Goal: Transaction & Acquisition: Obtain resource

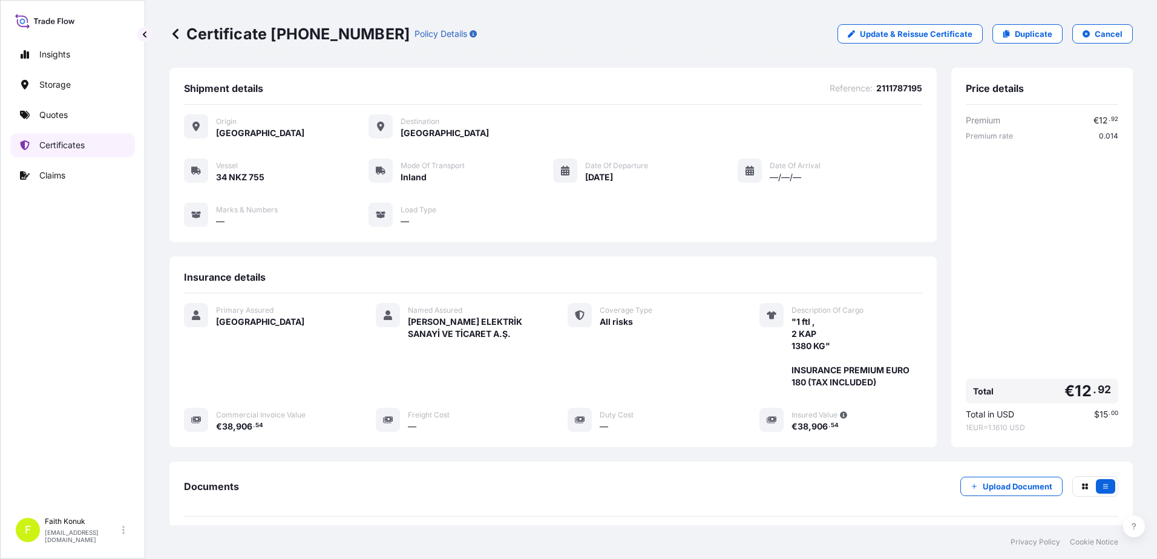
scroll to position [125, 0]
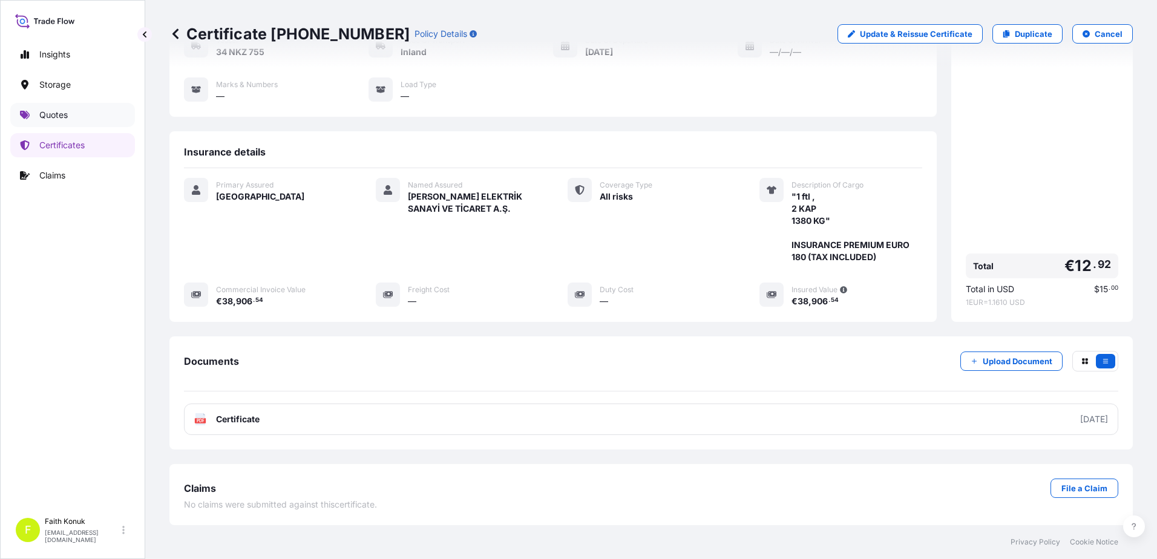
click at [77, 121] on link "Quotes" at bounding box center [72, 115] width 125 height 24
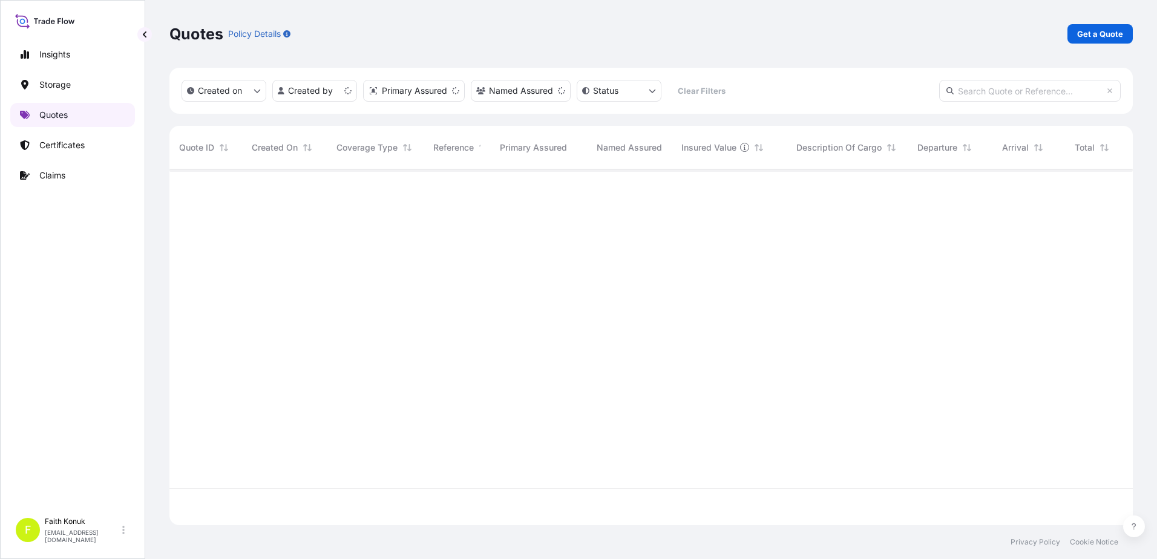
scroll to position [353, 954]
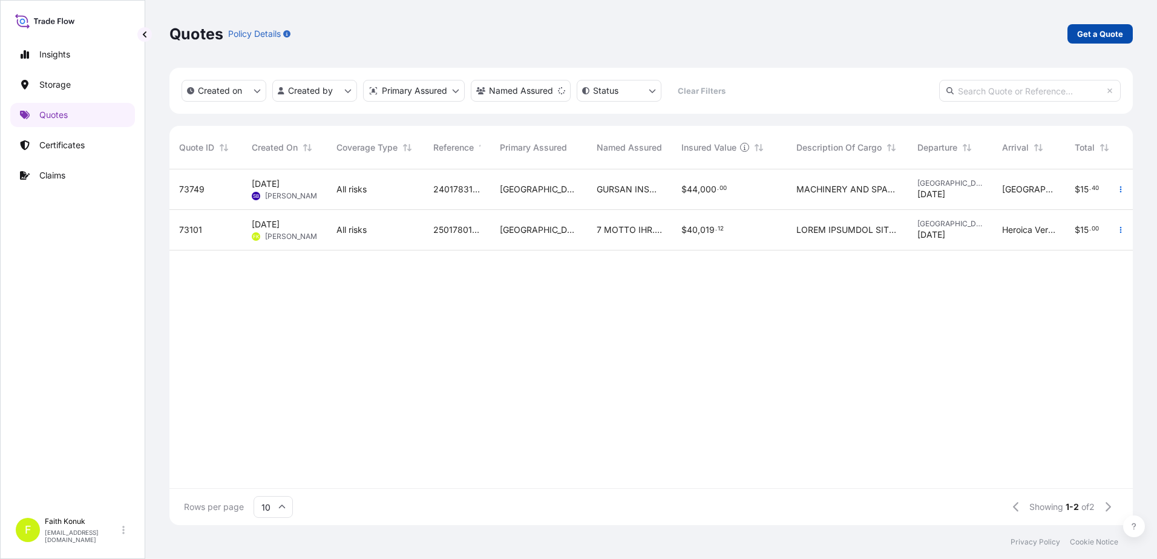
click at [1095, 34] on p "Get a Quote" at bounding box center [1100, 34] width 46 height 12
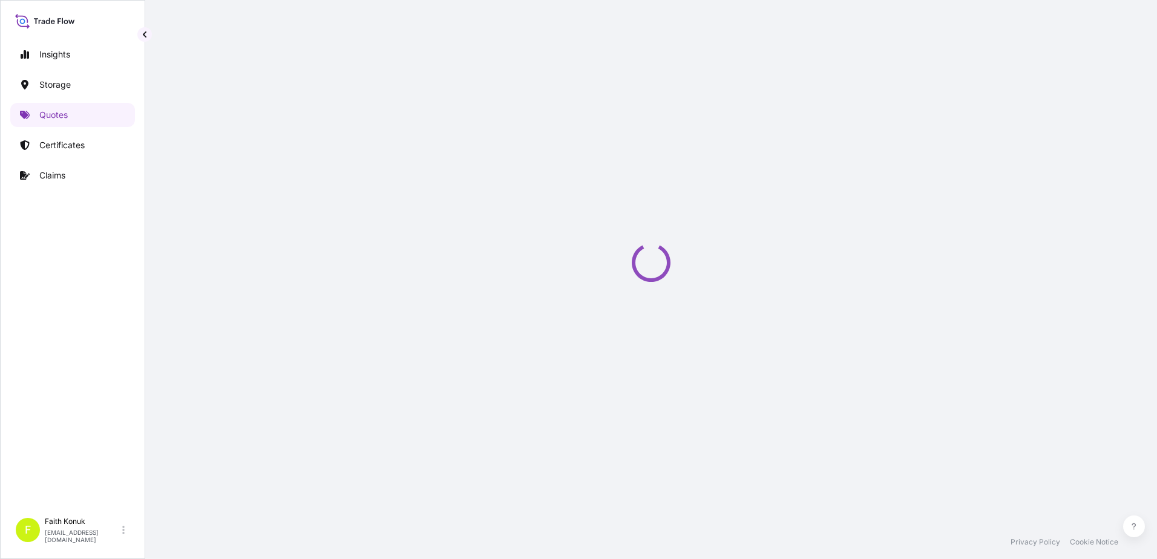
scroll to position [19, 0]
select select "Water"
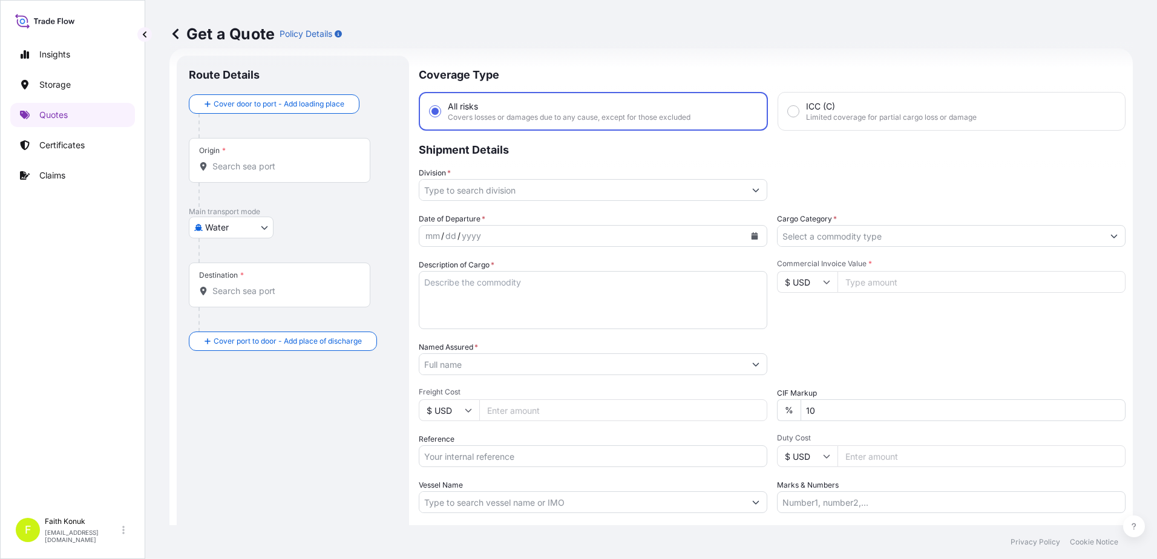
click at [252, 166] on input "Origin *" at bounding box center [283, 166] width 143 height 12
paste input "[GEOGRAPHIC_DATA]"
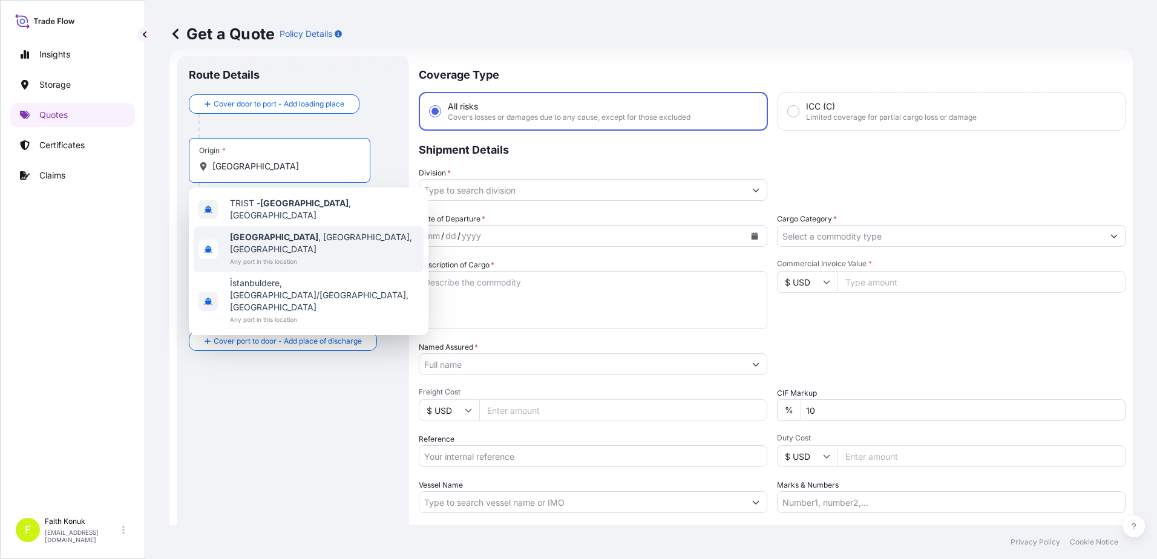
click at [274, 235] on span "[GEOGRAPHIC_DATA] , [GEOGRAPHIC_DATA], [GEOGRAPHIC_DATA]" at bounding box center [324, 243] width 189 height 24
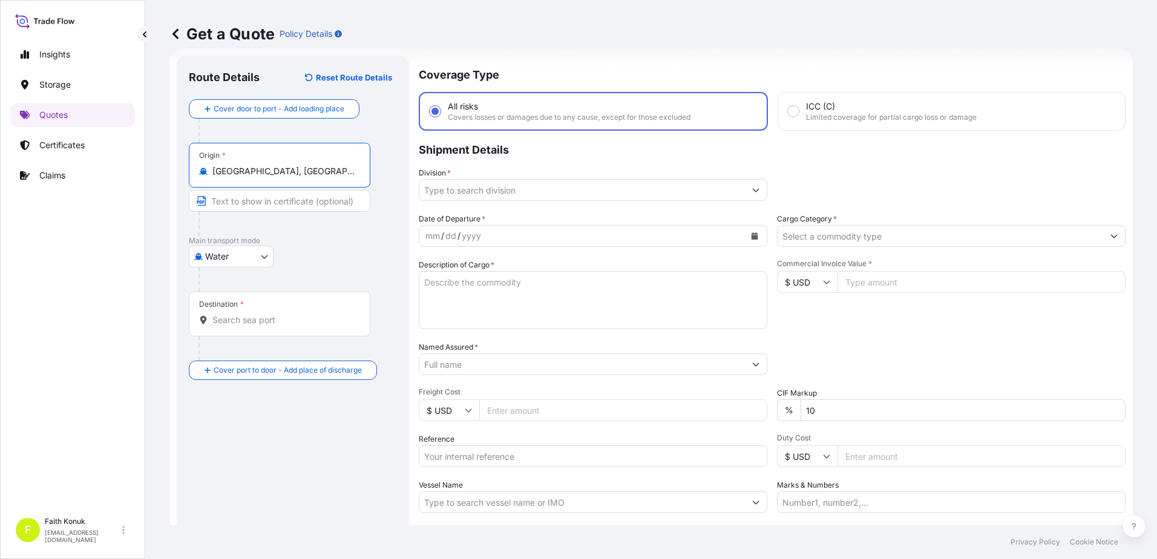
type input "[GEOGRAPHIC_DATA], [GEOGRAPHIC_DATA], [GEOGRAPHIC_DATA]"
click at [274, 319] on input "Destination *" at bounding box center [283, 320] width 143 height 12
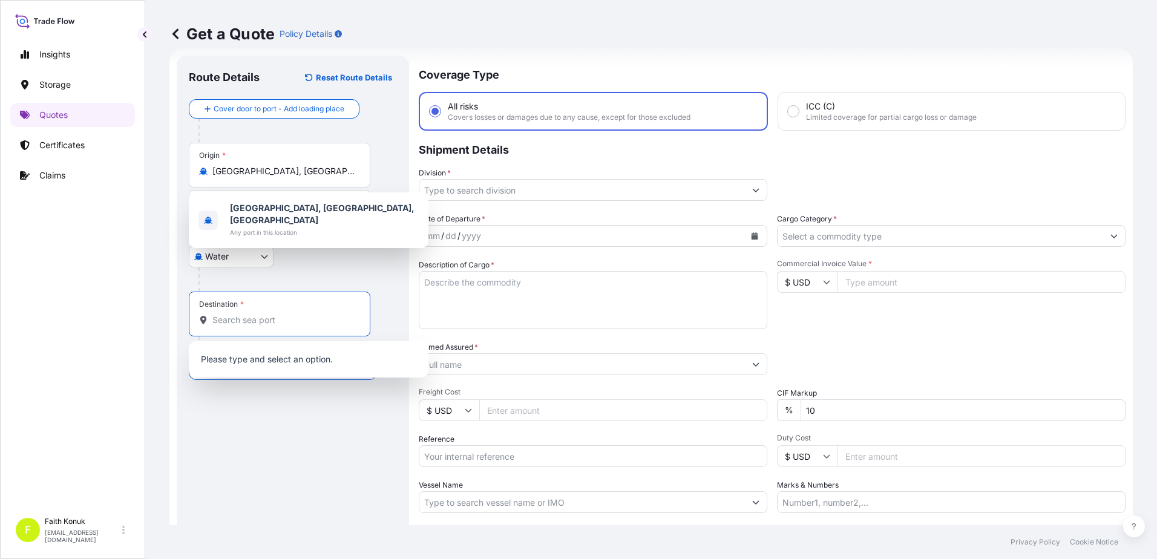
paste input "[US_STATE]"
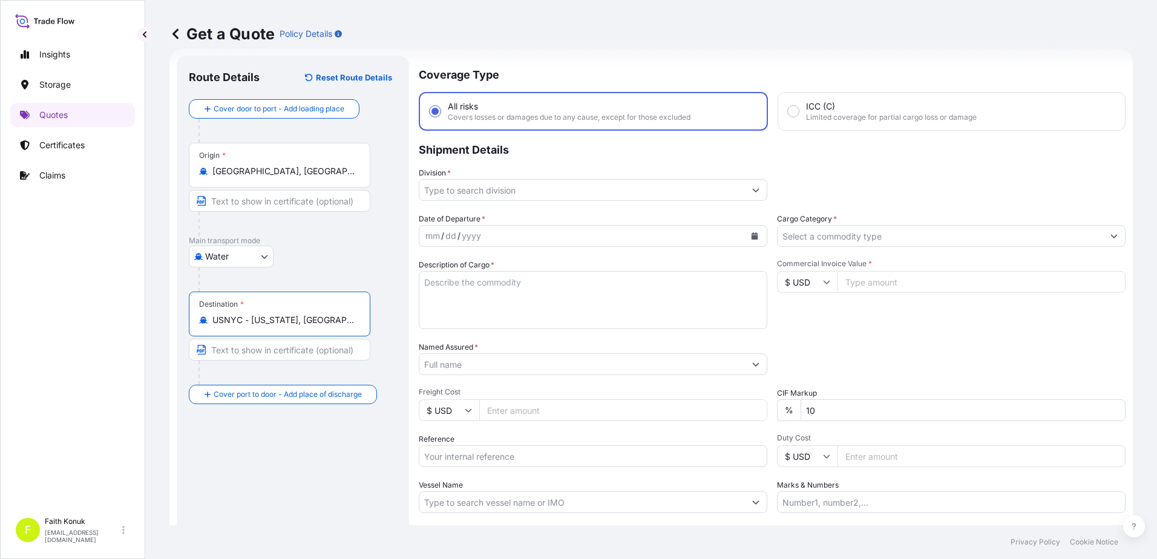
type input "USNYC - [US_STATE], [GEOGRAPHIC_DATA]"
click at [327, 255] on div "Water Air Water Inland" at bounding box center [293, 257] width 208 height 22
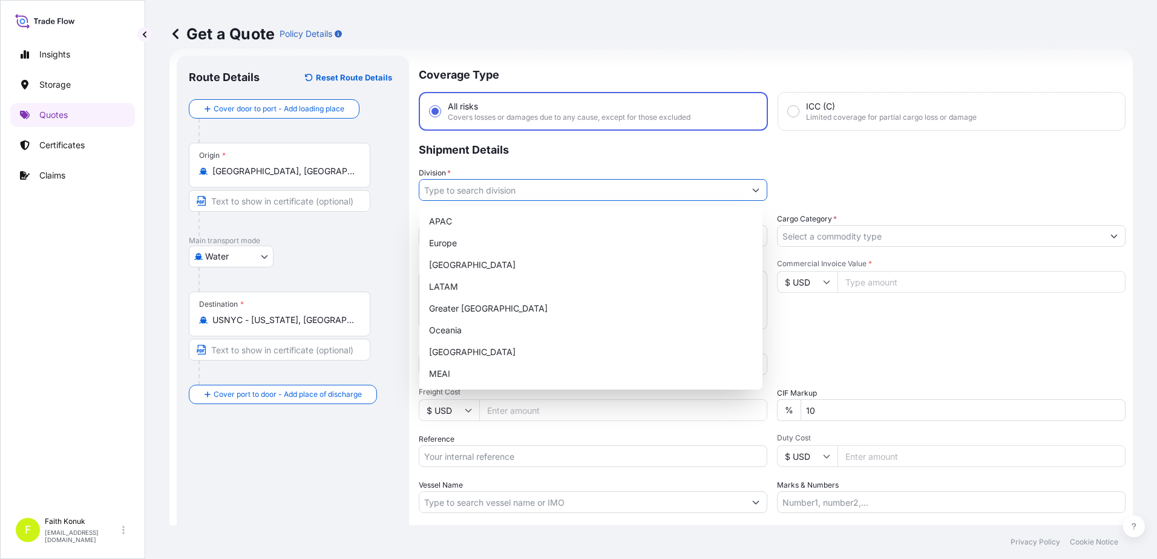
click at [482, 194] on input "Division *" at bounding box center [582, 190] width 326 height 22
click at [451, 352] on div "[GEOGRAPHIC_DATA]" at bounding box center [590, 352] width 333 height 22
type input "[GEOGRAPHIC_DATA]"
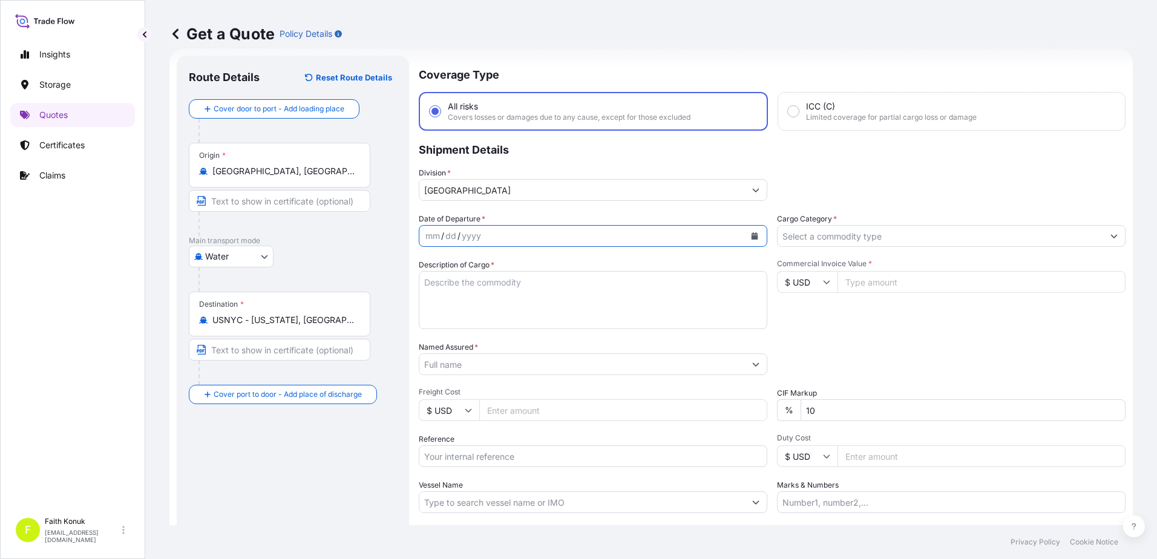
click at [753, 237] on icon "Calendar" at bounding box center [754, 235] width 7 height 7
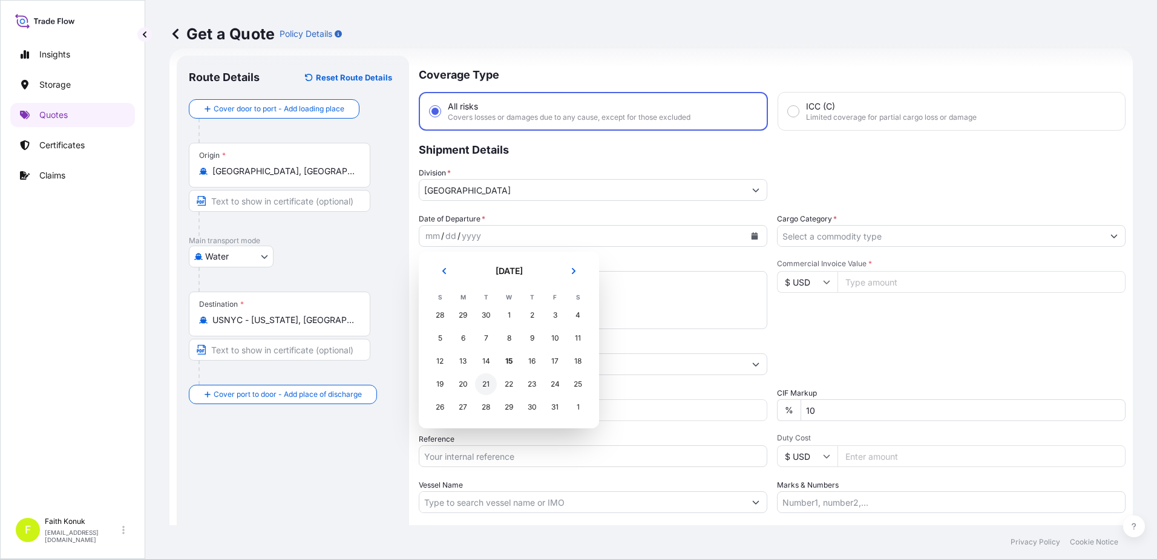
click at [488, 387] on div "21" at bounding box center [486, 384] width 22 height 22
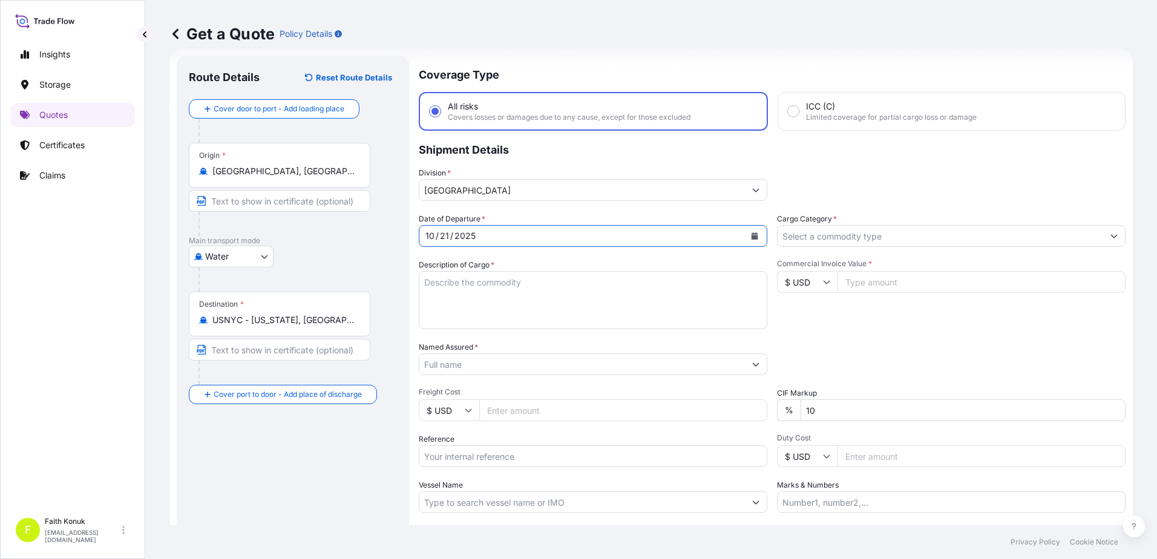
click at [466, 291] on textarea "Description of Cargo *" at bounding box center [593, 300] width 349 height 58
click at [459, 286] on textarea "Description of Cargo *" at bounding box center [593, 300] width 349 height 58
paste textarea "PARAMETER REAGENT SOLUTION,PARAMETER PLASTIC TUBE,PARAMETER PLASTIC CAP hs code…"
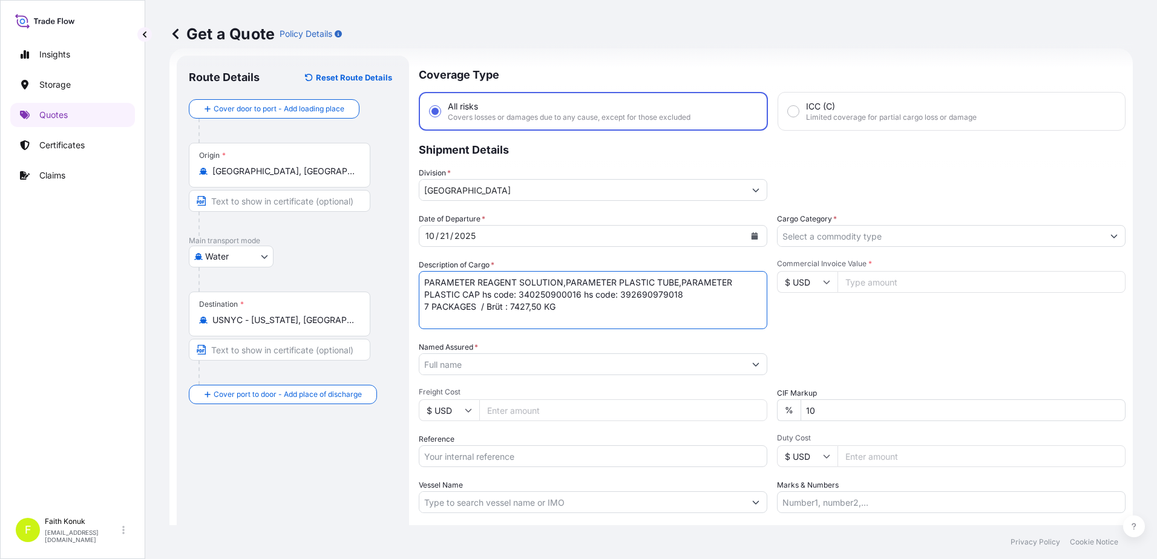
scroll to position [7, 0]
click at [470, 313] on textarea "PARAMETER REAGENT SOLUTION,PARAMETER PLASTIC TUBE,PARAMETER PLASTIC CAP hs code…" at bounding box center [593, 300] width 349 height 58
paste textarea "TCLU6612850"
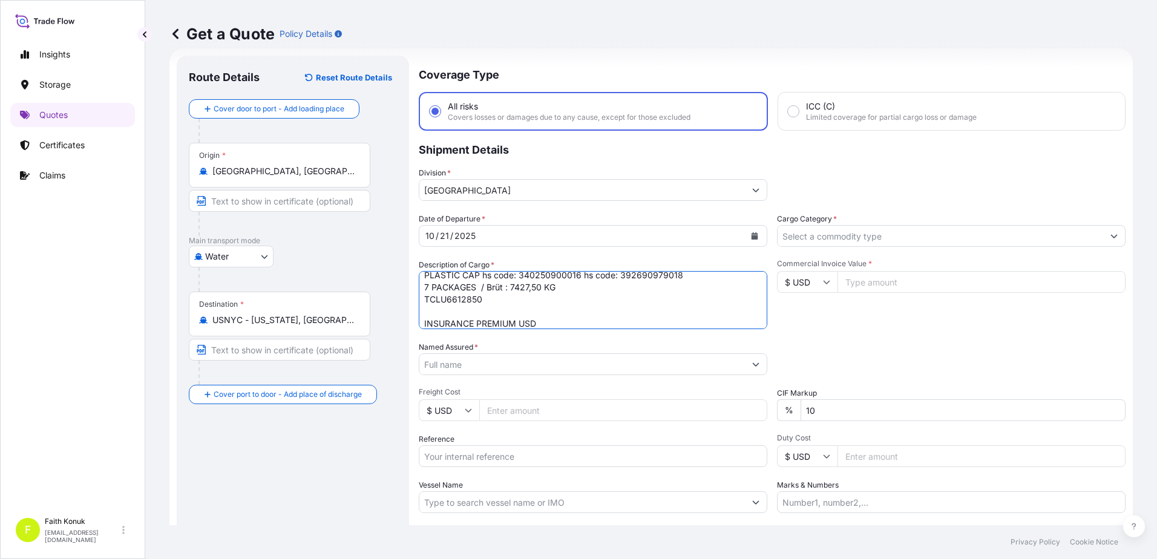
click at [576, 329] on textarea "PARAMETER REAGENT SOLUTION,PARAMETER PLASTIC TUBE,PARAMETER PLASTIC CAP hs code…" at bounding box center [593, 300] width 349 height 58
type textarea "PARAMETER REAGENT SOLUTION,PARAMETER PLASTIC TUBE,PARAMETER PLASTIC CAP hs code…"
click at [468, 369] on input "Named Assured *" at bounding box center [582, 364] width 326 height 22
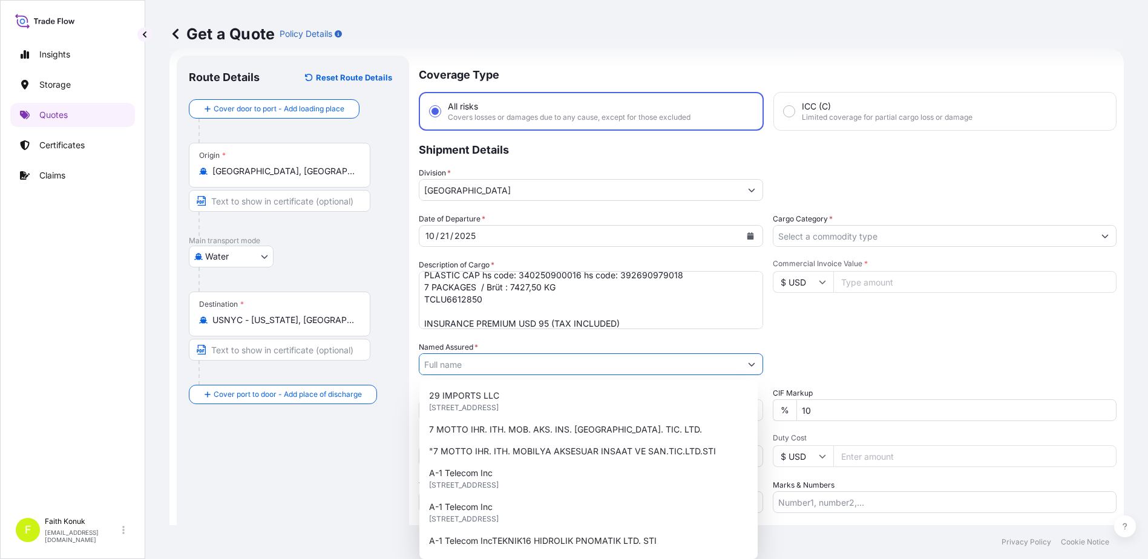
paste input "CEMPA TIBBI CIHAZLAR [DOMAIN_NAME] [DOMAIN_NAME]."
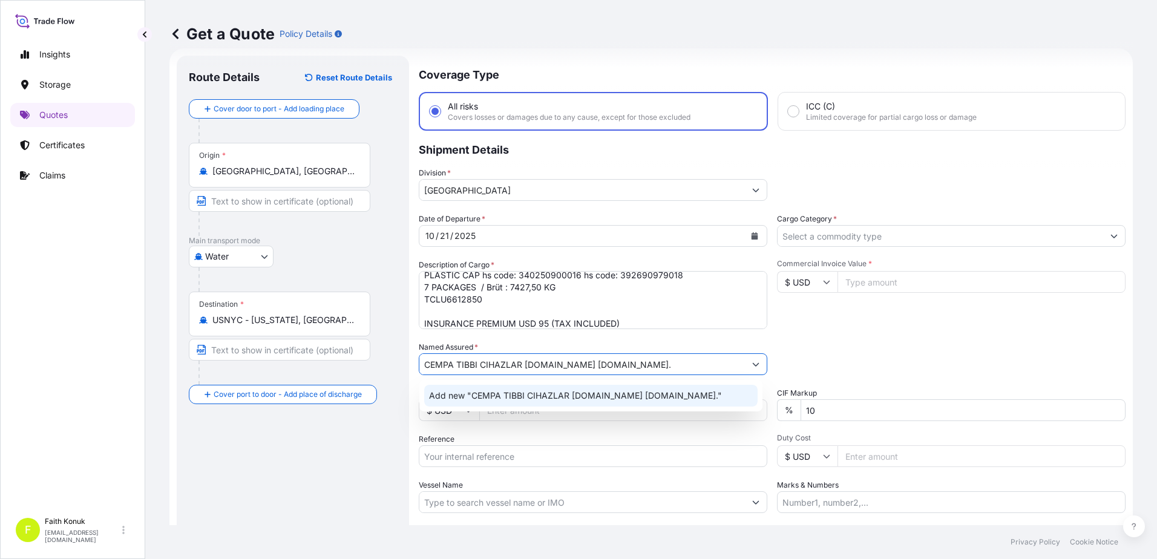
click at [499, 397] on span "Add new "CEMPA TIBBI CIHAZLAR [DOMAIN_NAME] [DOMAIN_NAME]."" at bounding box center [575, 396] width 293 height 12
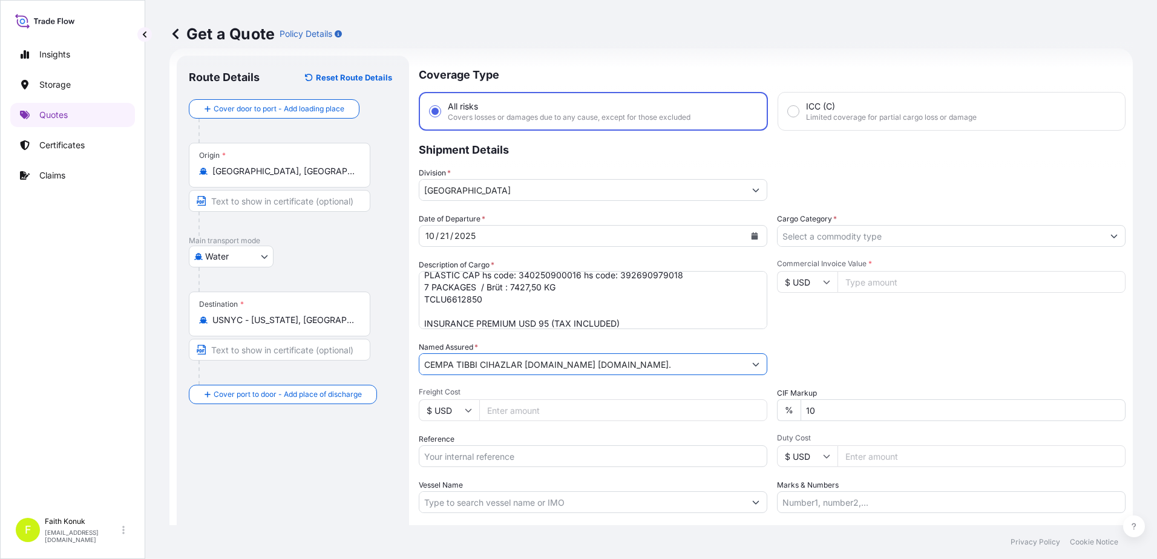
type input "CEMPA TIBBI CIHAZLAR [DOMAIN_NAME] [DOMAIN_NAME]."
click at [526, 339] on div "Date of Departure * [DATE] Cargo Category * Description of Cargo * PARAMETER RE…" at bounding box center [772, 363] width 707 height 300
click at [498, 450] on input "Reference" at bounding box center [593, 456] width 349 height 22
click at [451, 459] on input "Reference" at bounding box center [593, 456] width 349 height 22
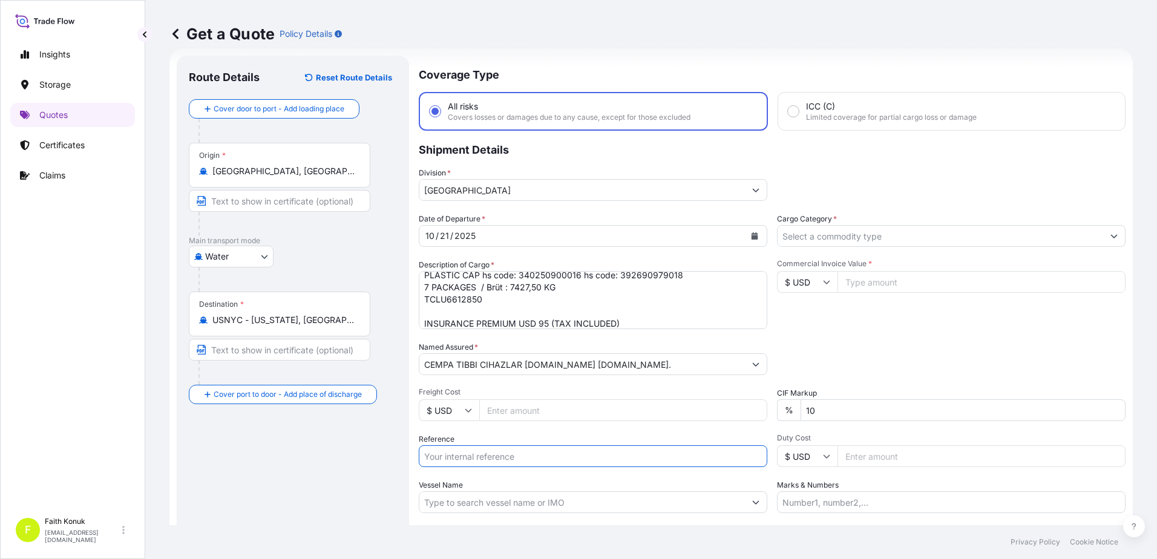
paste input "2101787038"
type input "2101787038"
click at [554, 429] on div "Date of Departure * [DATE] Cargo Category * Description of Cargo * PARAMETER RE…" at bounding box center [772, 363] width 707 height 300
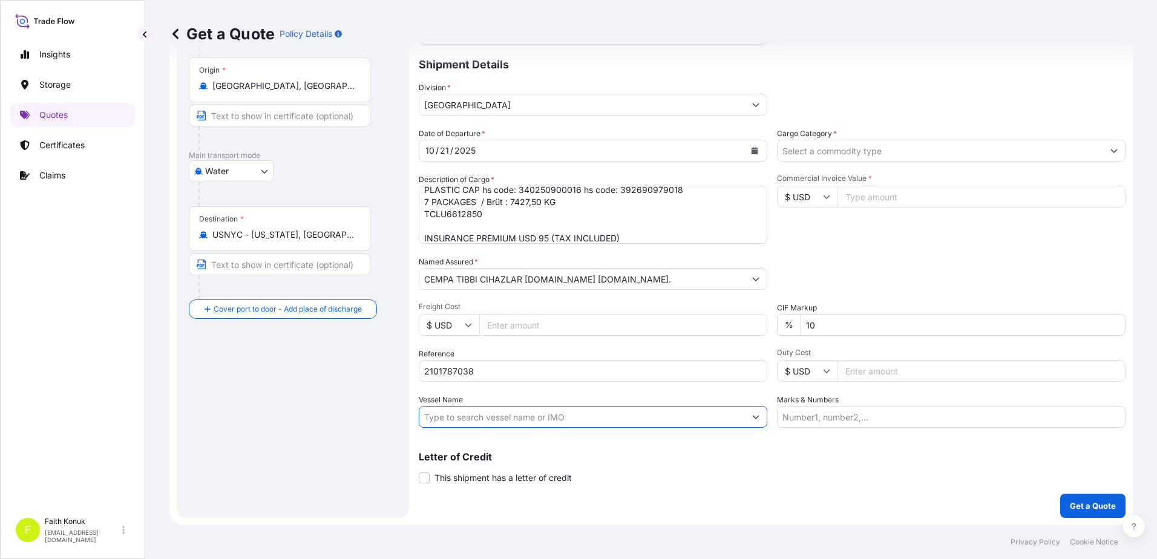
click at [473, 419] on input "Vessel Name" at bounding box center [582, 417] width 326 height 22
paste input "CMA CGM LAPIS"
click at [542, 411] on input "CMA CGM LAPIS" at bounding box center [582, 417] width 326 height 22
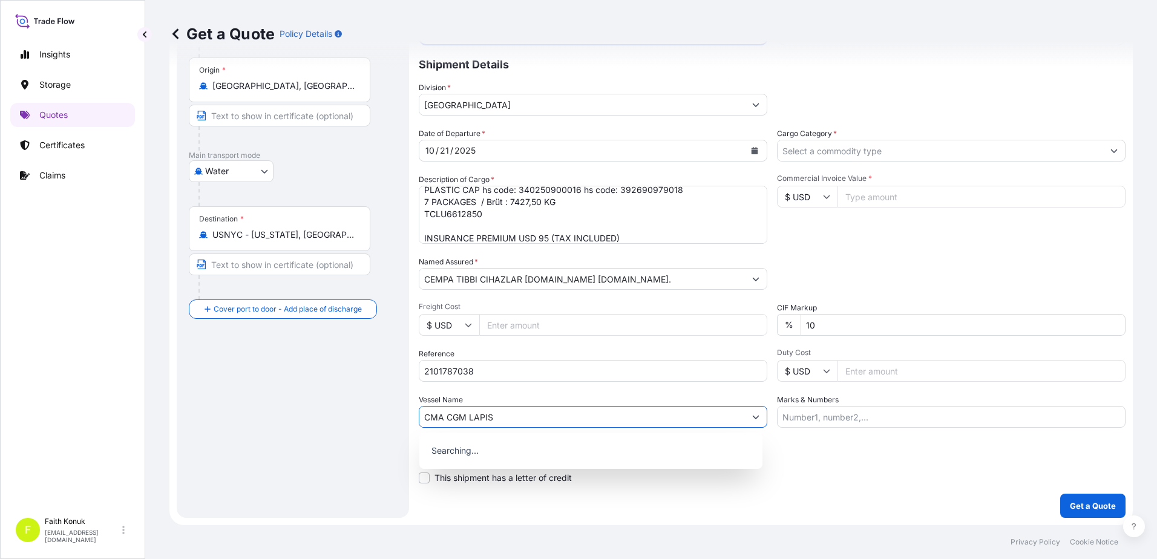
paste input "0UB7RW1MA"
type input "CMA CGM LAPIS 0UB7RW1MA"
click at [541, 402] on div "Vessel Name CMA CGM LAPIS 0UB7RW1MA" at bounding box center [593, 411] width 349 height 34
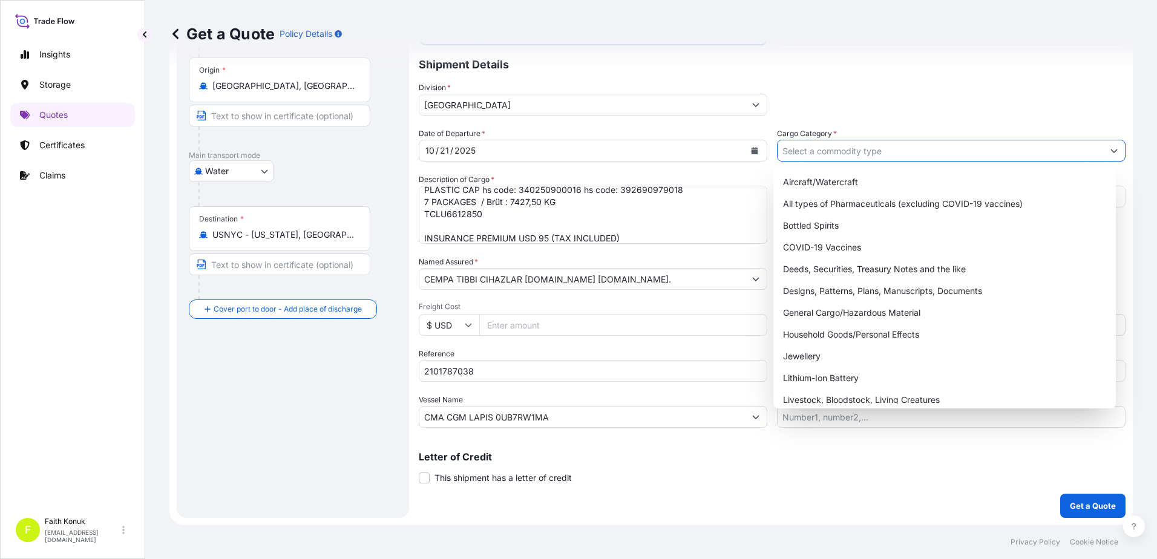
click at [813, 148] on input "Cargo Category *" at bounding box center [941, 151] width 326 height 22
click at [822, 316] on div "General Cargo/Hazardous Material" at bounding box center [944, 313] width 333 height 22
type input "General Cargo/Hazardous Material"
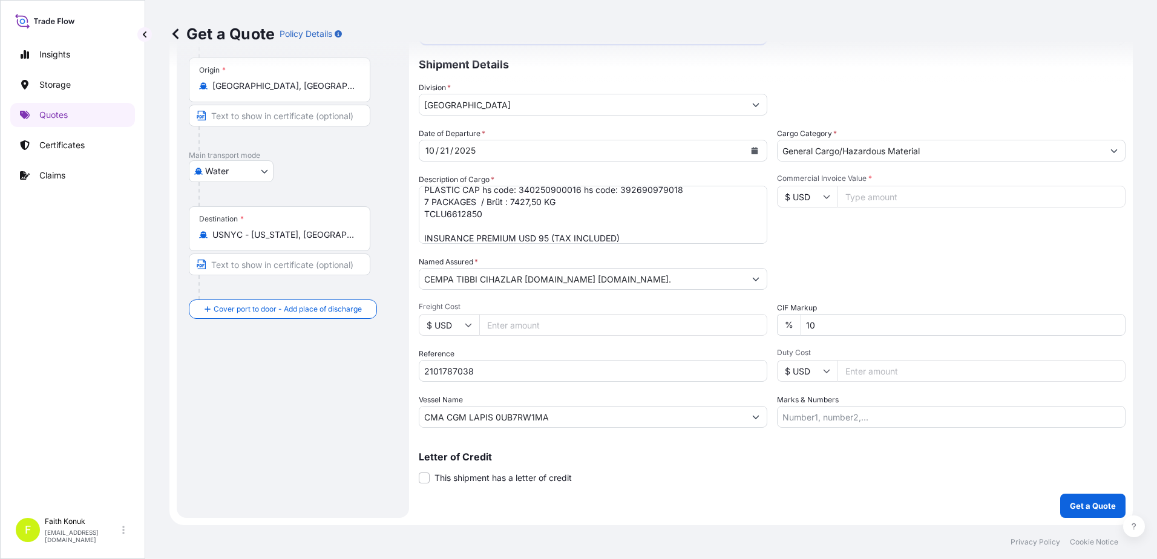
click at [839, 235] on div "Commercial Invoice Value * $ USD" at bounding box center [951, 209] width 349 height 70
click at [877, 198] on input "Commercial Invoice Value *" at bounding box center [982, 197] width 288 height 22
type input "30405"
click at [855, 244] on div "Date of Departure * [DATE] Cargo Category * General Cargo/Hazardous Material De…" at bounding box center [772, 278] width 707 height 300
drag, startPoint x: 853, startPoint y: 324, endPoint x: 713, endPoint y: 313, distance: 139.7
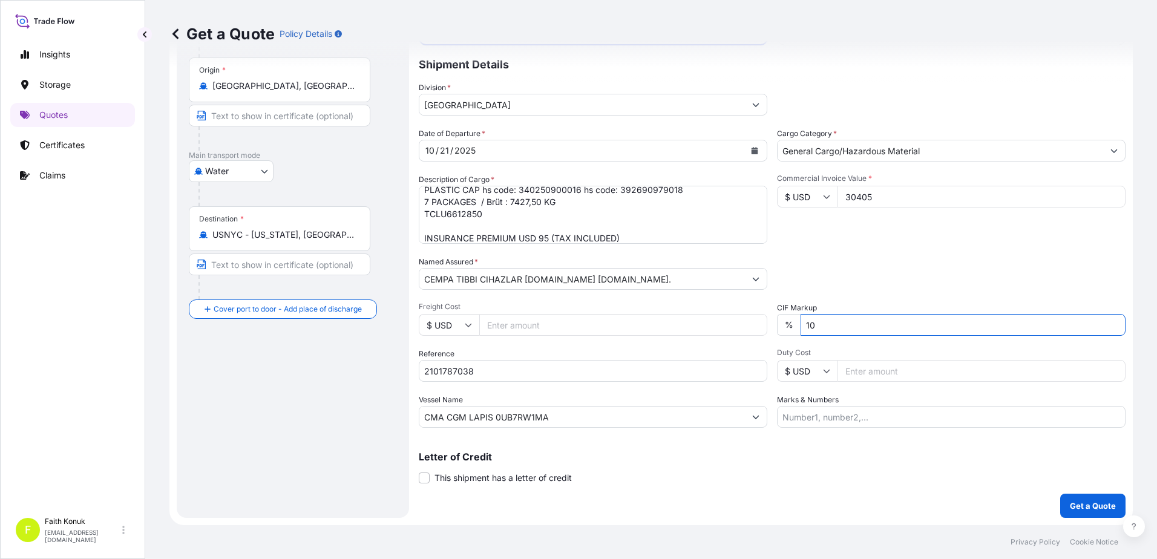
click at [713, 312] on div "Date of Departure * [DATE] Cargo Category * General Cargo/Hazardous Material De…" at bounding box center [772, 278] width 707 height 300
type input "0"
click at [861, 269] on div "Packing Category Type to search a container mode Please select a primary mode o…" at bounding box center [951, 273] width 349 height 34
click at [1083, 507] on p "Get a Quote" at bounding box center [1093, 506] width 46 height 12
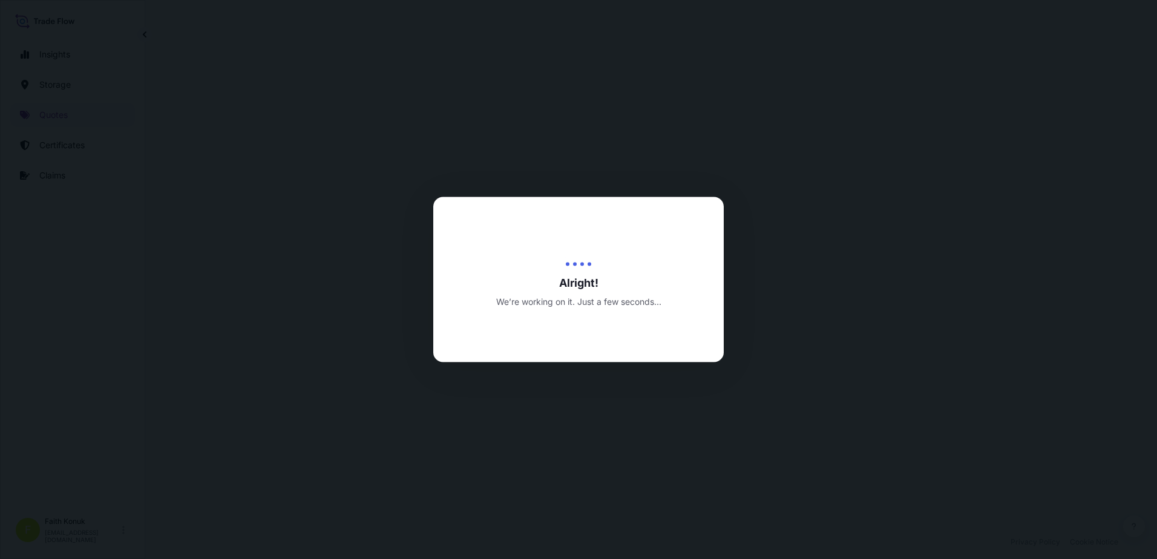
select select "Water"
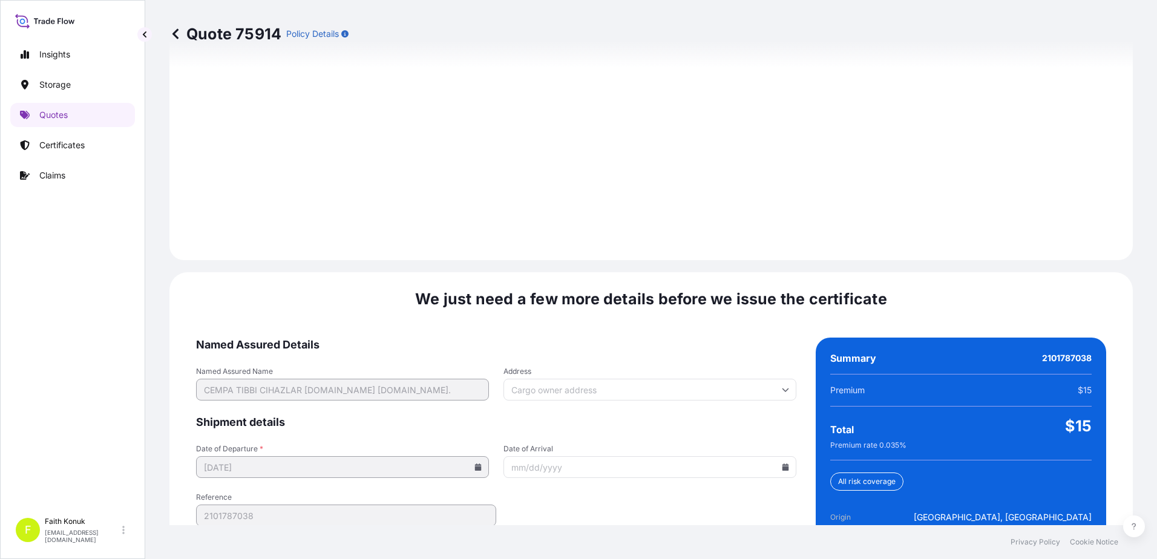
scroll to position [1722, 0]
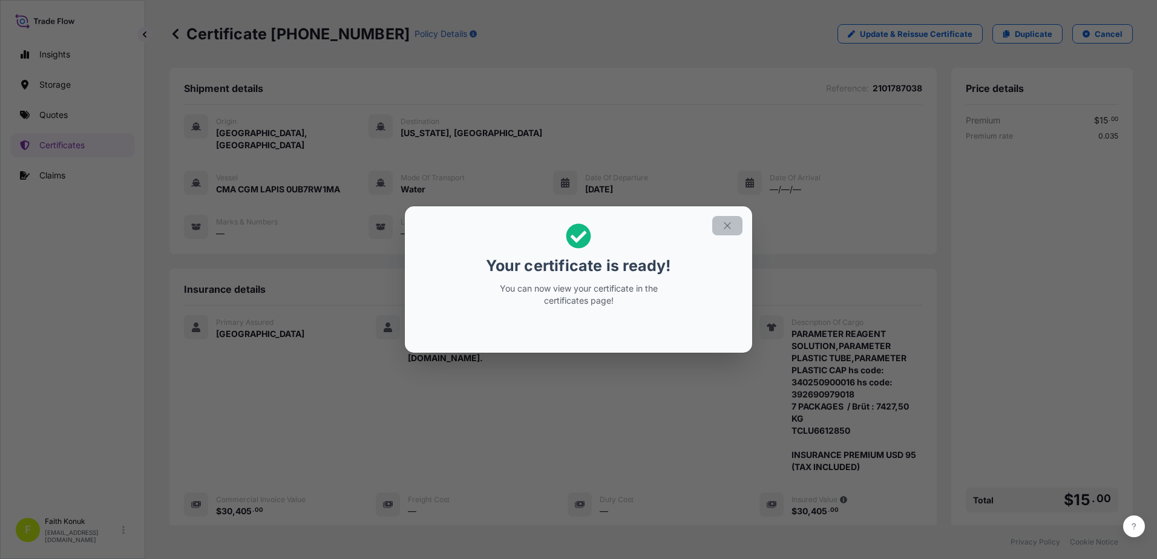
click at [730, 226] on icon "button" at bounding box center [727, 225] width 11 height 11
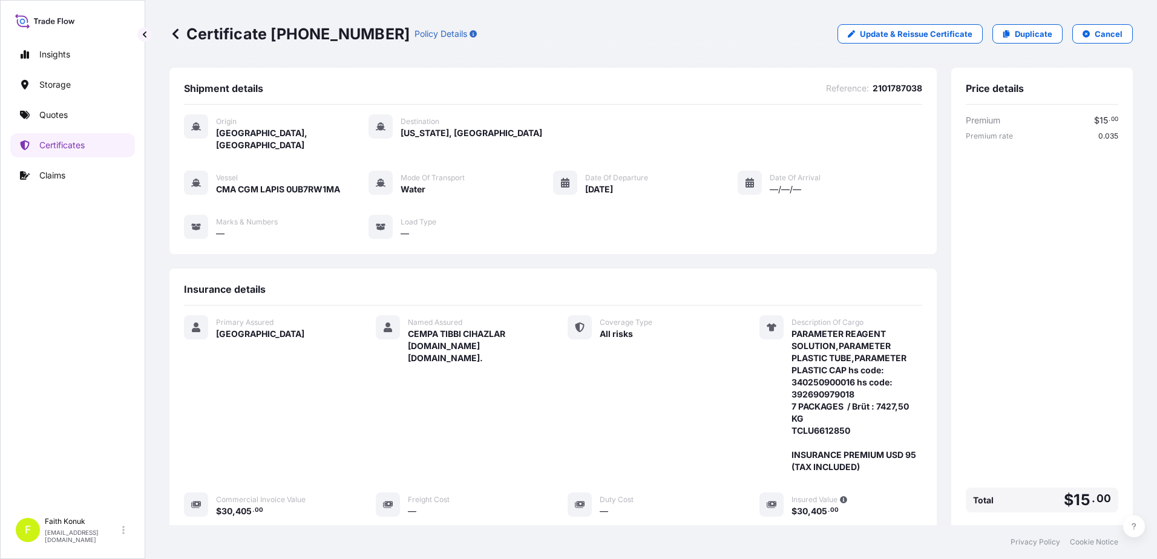
scroll to position [198, 0]
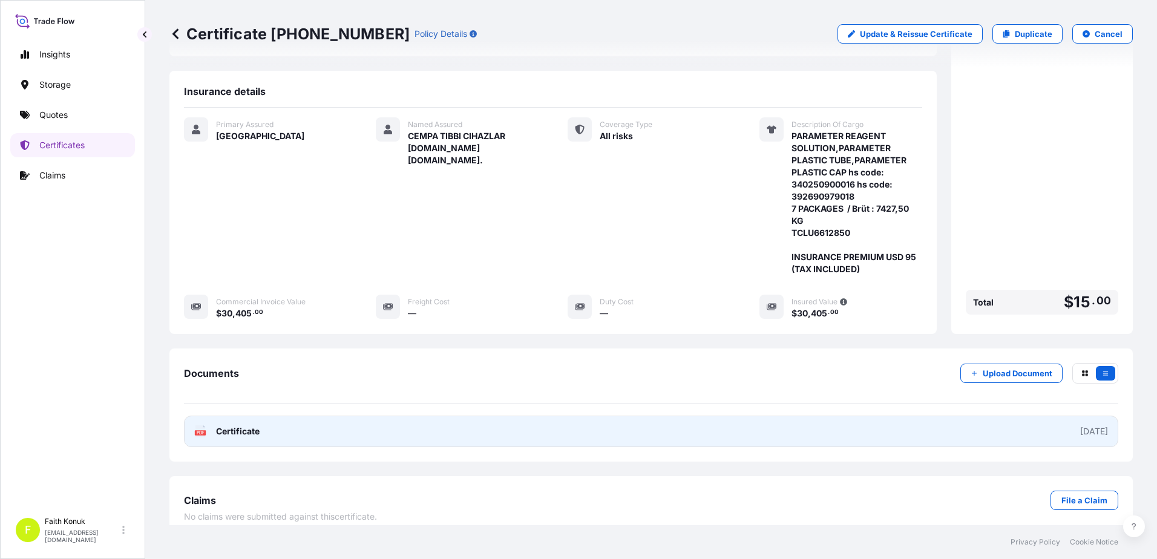
click at [212, 425] on div "PDF Certificate" at bounding box center [226, 431] width 65 height 12
